Goal: Task Accomplishment & Management: Use online tool/utility

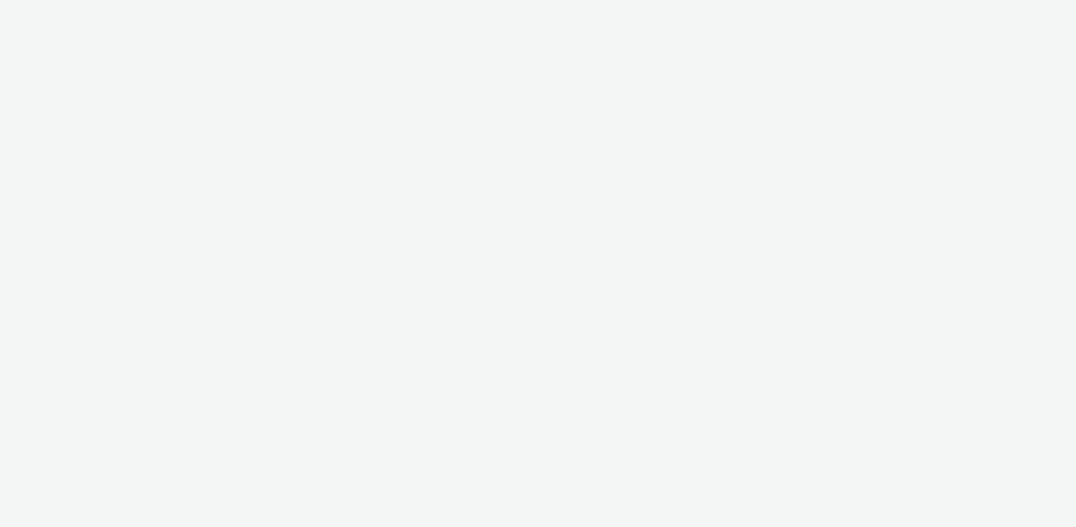
select select "b34ceae8-b405-47a5-9a73-edd6bbb83581"
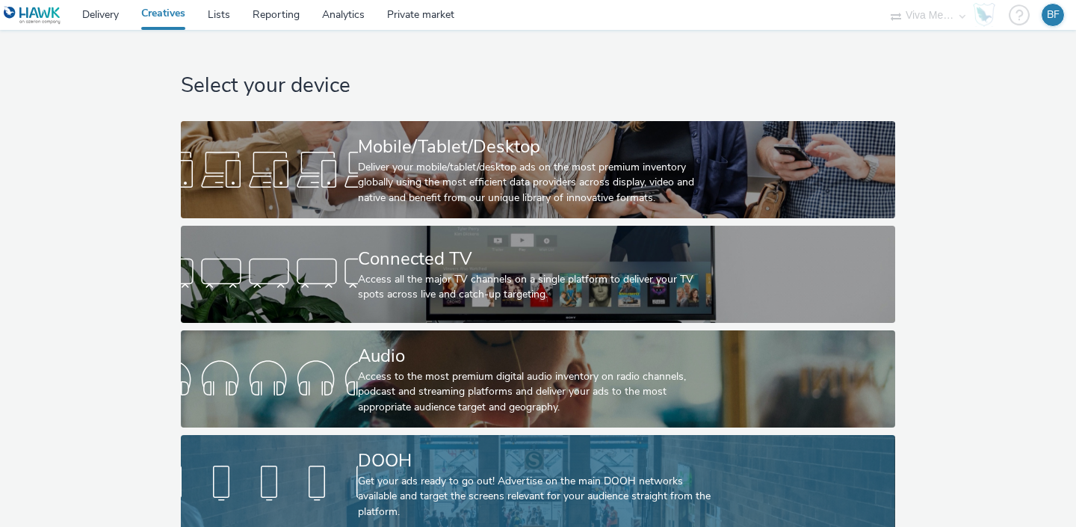
click at [301, 448] on link "DOOH Get your ads ready to go out! Advertise on the main DOOH networks availabl…" at bounding box center [538, 483] width 714 height 97
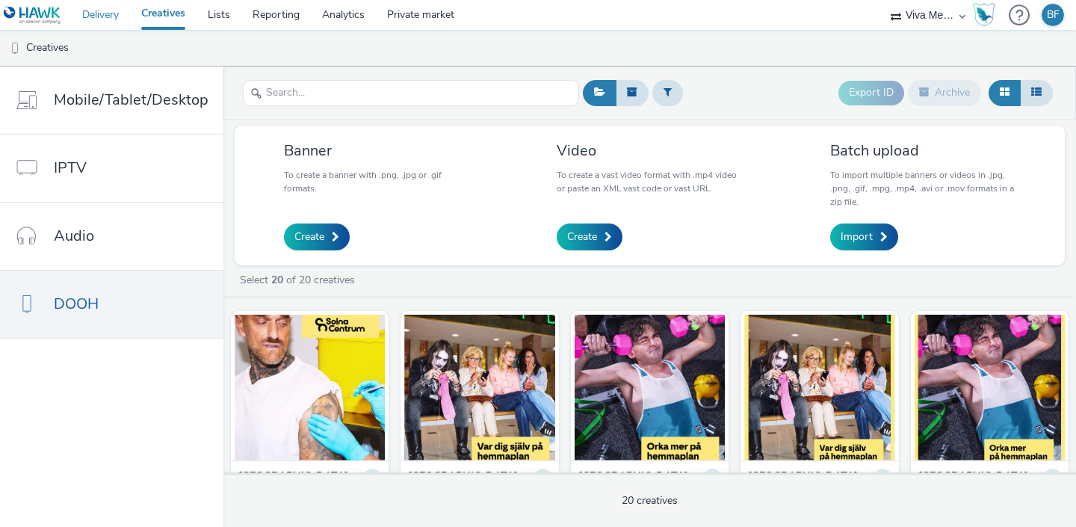
click at [99, 9] on link "Delivery" at bounding box center [100, 15] width 59 height 30
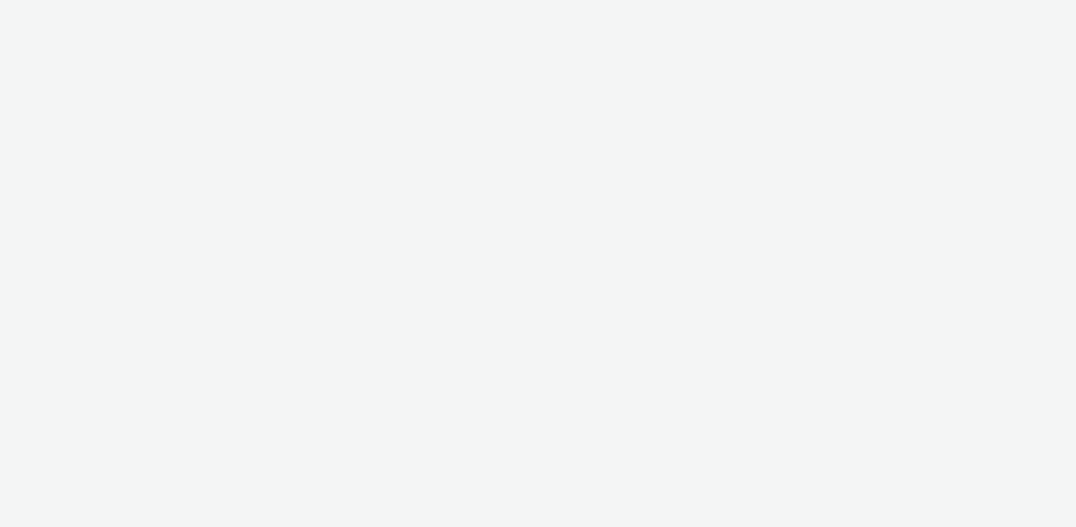
select select "b34ceae8-b405-47a5-9a73-edd6bbb83581"
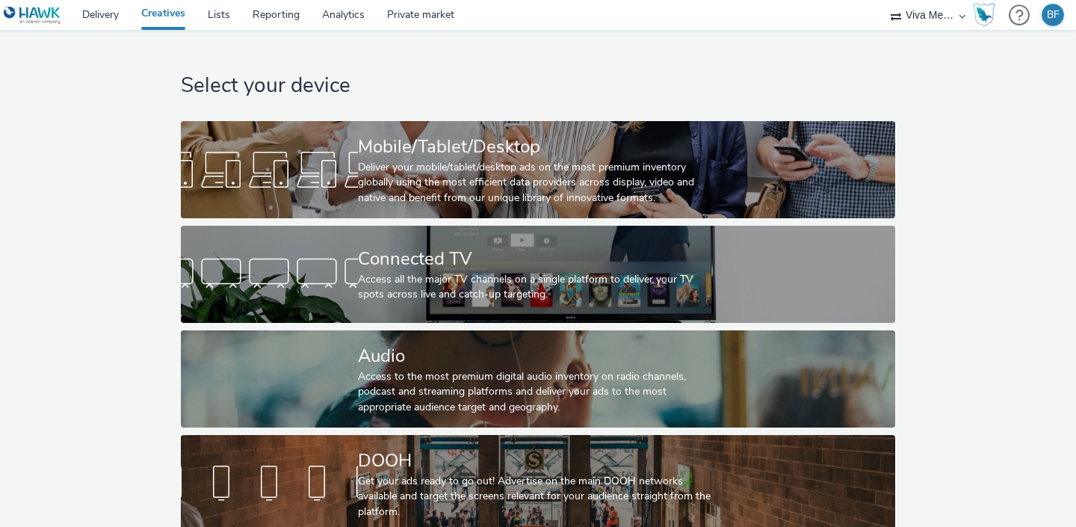
scroll to position [13, 0]
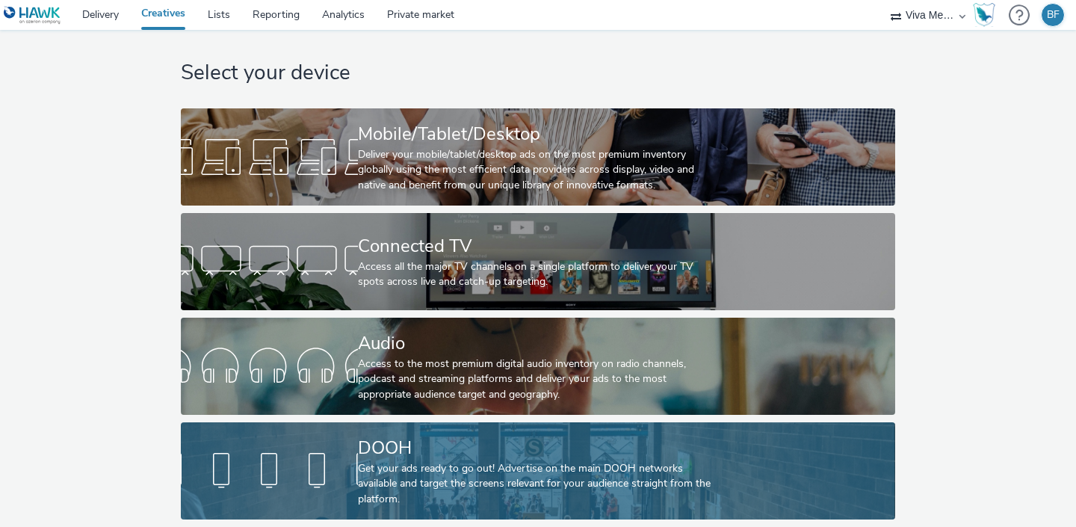
click at [342, 457] on div at bounding box center [269, 471] width 177 height 48
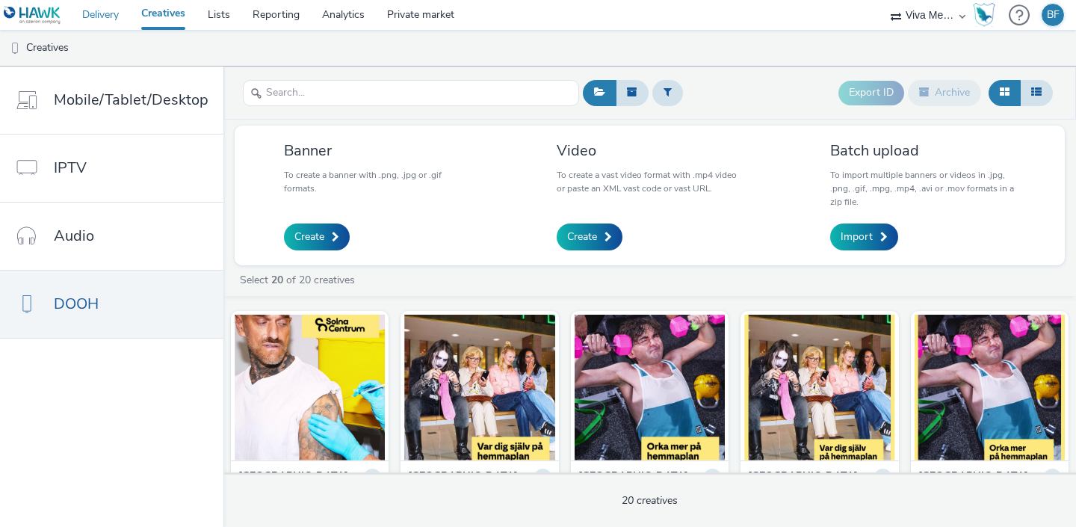
click at [103, 16] on link "Delivery" at bounding box center [100, 15] width 59 height 30
